Goal: Check status: Check status

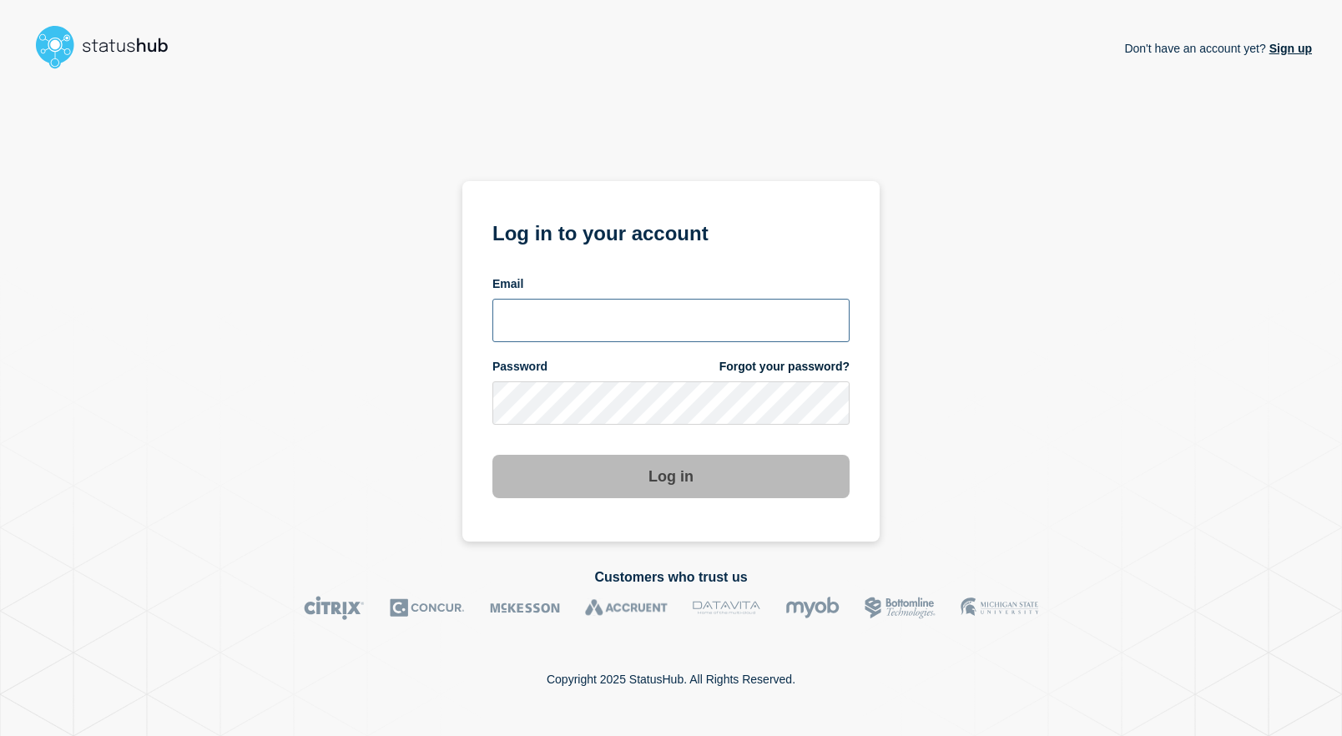
click at [531, 305] on input "email input" at bounding box center [670, 320] width 357 height 43
type input "roger.parks@conexon.us"
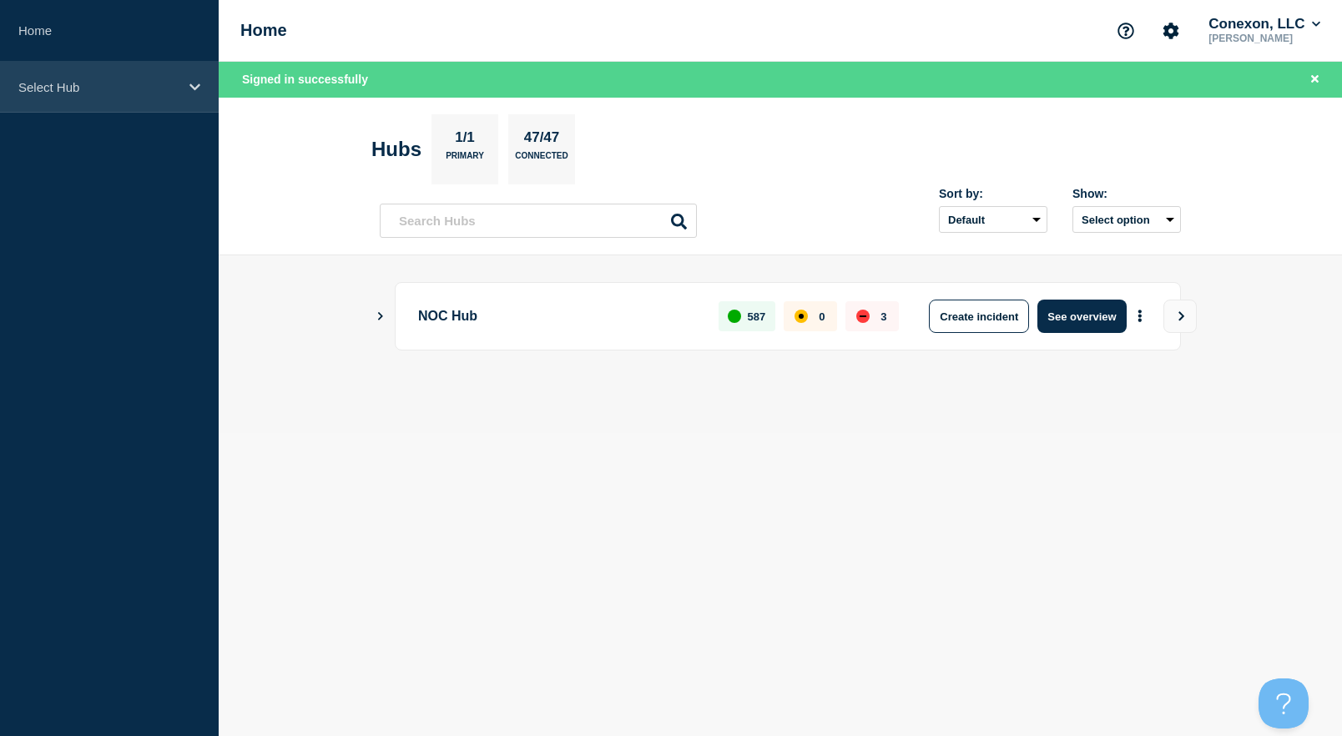
click at [157, 93] on p "Select Hub" at bounding box center [98, 87] width 160 height 14
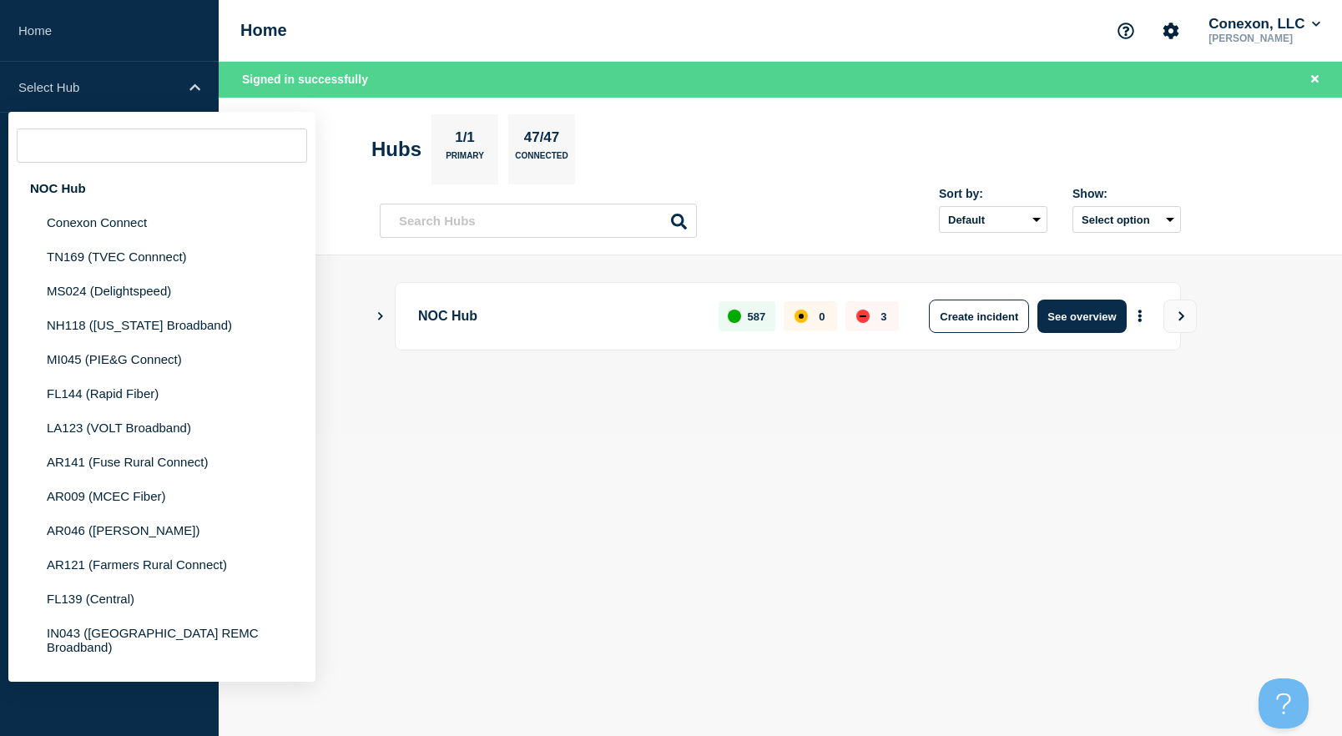
click at [499, 21] on div "Home Conexon, LLC Roger Parks" at bounding box center [780, 31] width 1123 height 62
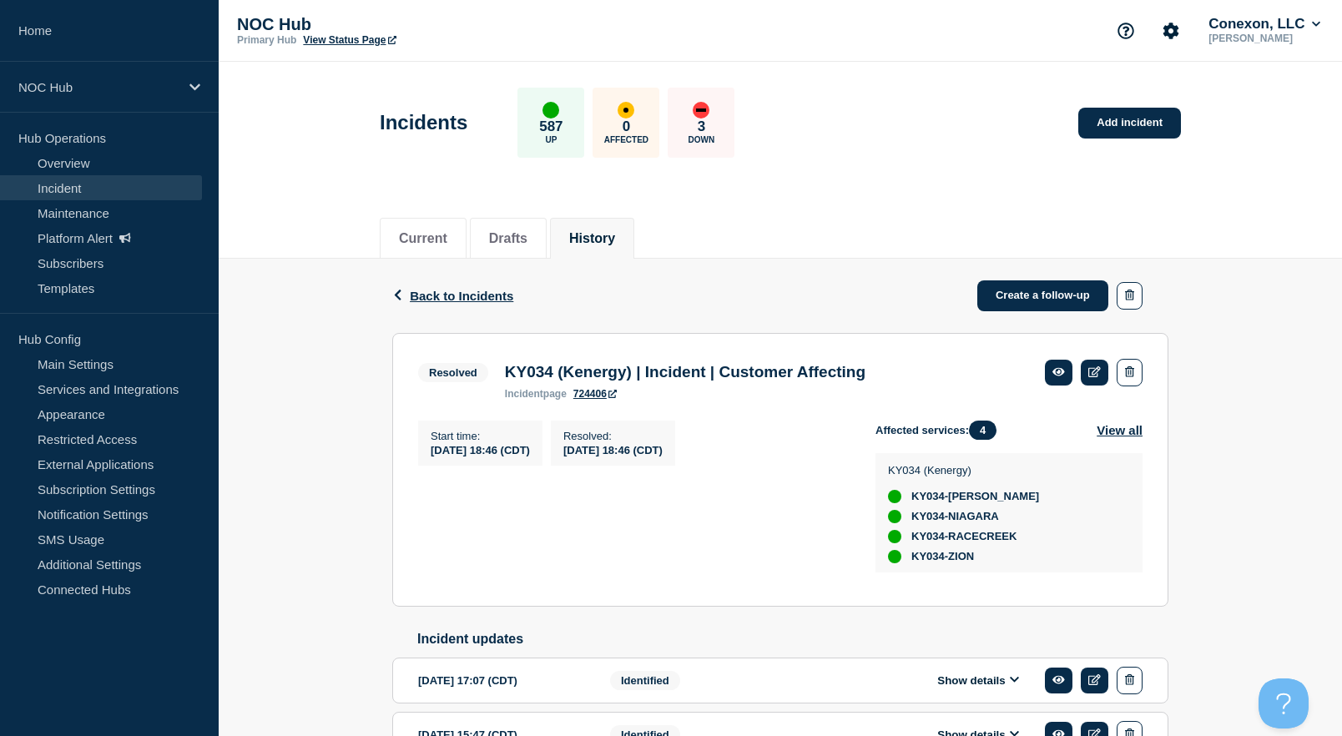
click at [589, 397] on link "724406" at bounding box center [594, 394] width 43 height 12
